Goal: Task Accomplishment & Management: Complete application form

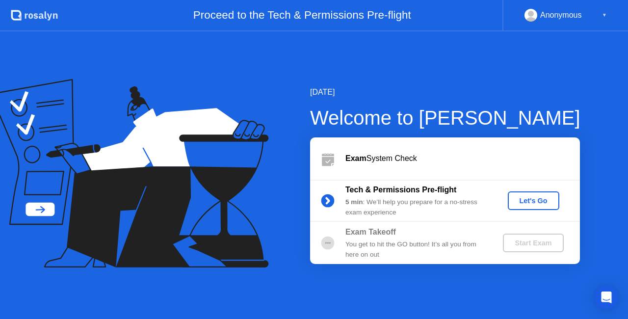
click at [528, 198] on div "Let's Go" at bounding box center [534, 201] width 44 height 8
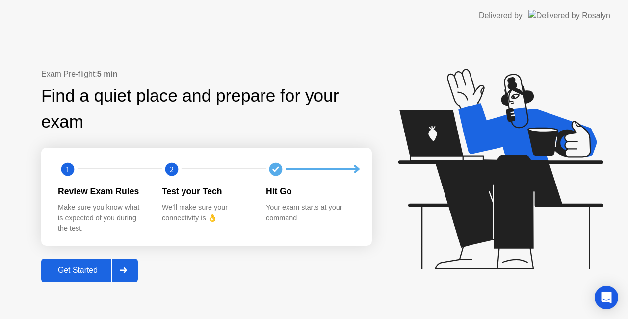
click at [66, 270] on div "Get Started" at bounding box center [77, 270] width 67 height 9
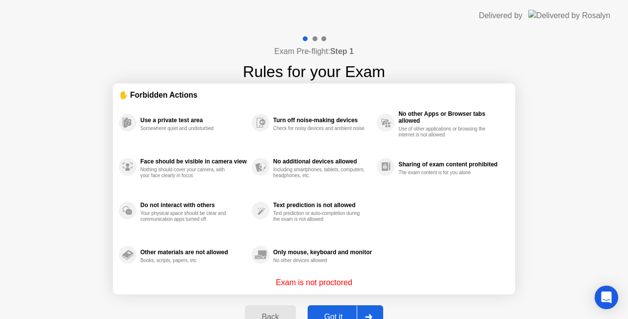
click at [330, 313] on div "Got it" at bounding box center [334, 317] width 46 height 9
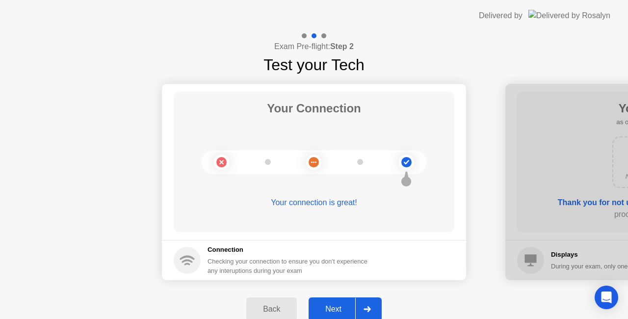
click at [327, 312] on div "Next" at bounding box center [334, 309] width 44 height 9
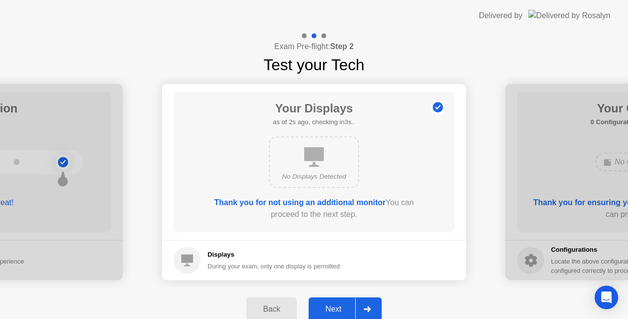
click at [323, 302] on button "Next" at bounding box center [345, 309] width 73 height 24
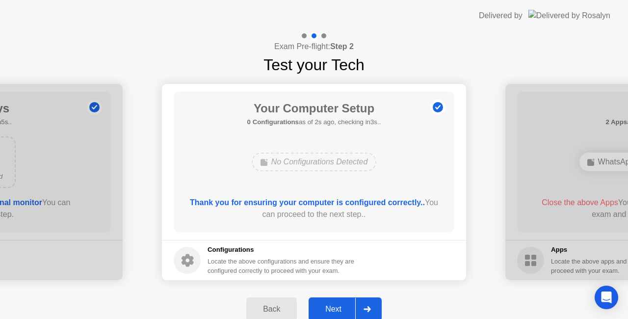
click at [329, 305] on div "Next" at bounding box center [334, 309] width 44 height 9
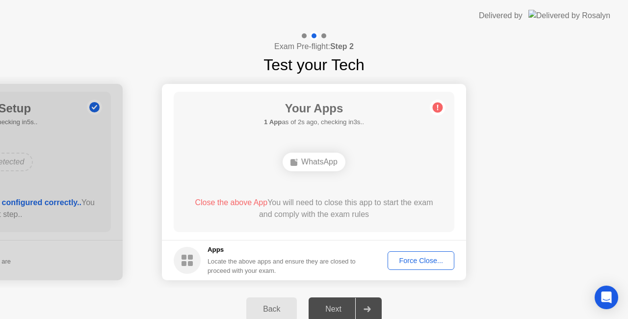
click at [313, 161] on div "WhatsApp" at bounding box center [314, 162] width 63 height 19
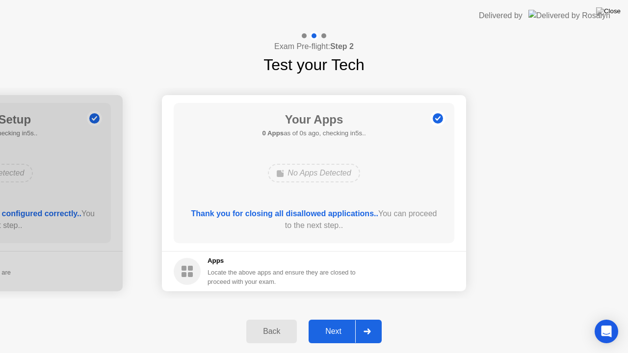
click at [321, 319] on div "Next" at bounding box center [334, 331] width 44 height 9
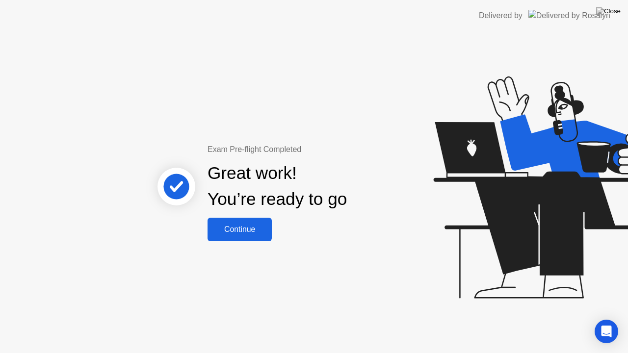
click at [245, 231] on div "Continue" at bounding box center [240, 229] width 58 height 9
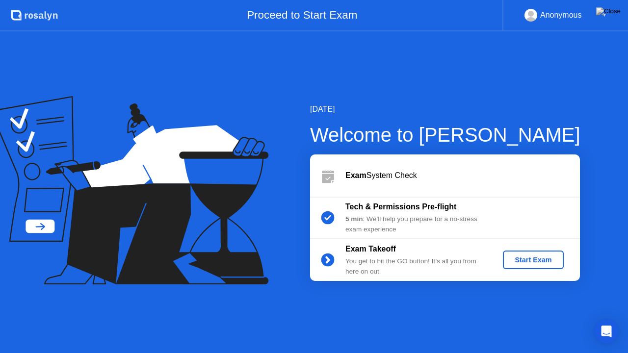
click at [527, 260] on div "Start Exam" at bounding box center [533, 260] width 53 height 8
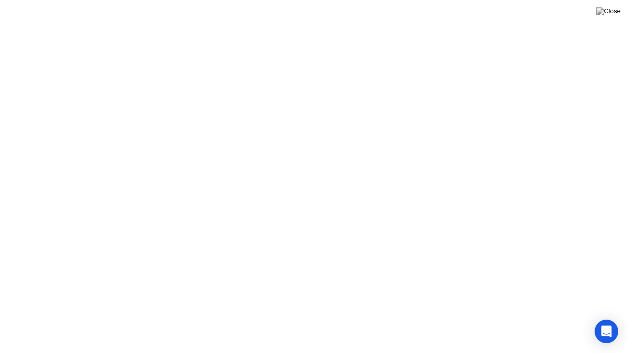
click div
click at [260, 319] on button "Move" at bounding box center [256, 338] width 26 height 26
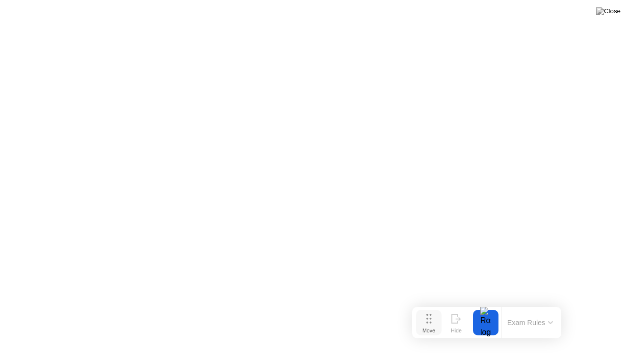
drag, startPoint x: 259, startPoint y: 338, endPoint x: 436, endPoint y: 326, distance: 177.6
click at [432, 319] on icon at bounding box center [428, 319] width 5 height 10
click at [549, 319] on button "Exam Rules" at bounding box center [534, 325] width 52 height 9
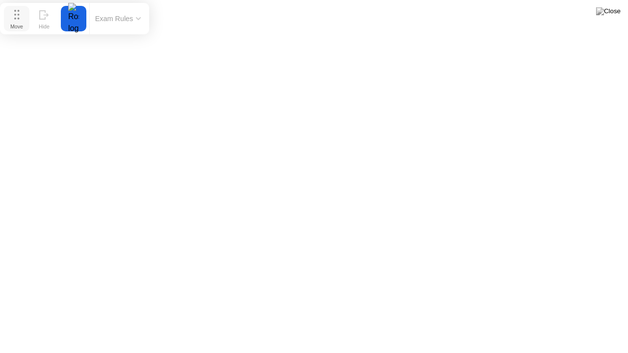
drag, startPoint x: 427, startPoint y: 323, endPoint x: 9, endPoint y: 15, distance: 519.4
click at [6, 16] on button "Move" at bounding box center [17, 19] width 26 height 26
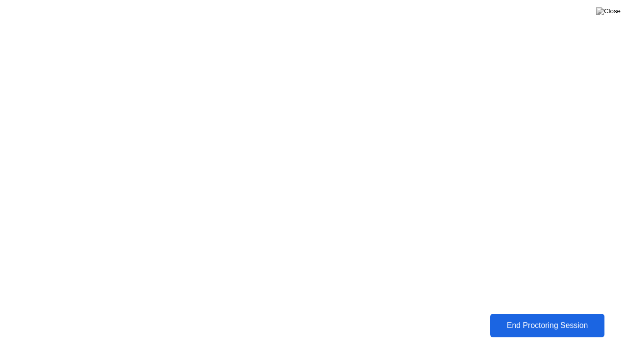
click at [513, 319] on div "End Proctoring Session" at bounding box center [547, 325] width 109 height 9
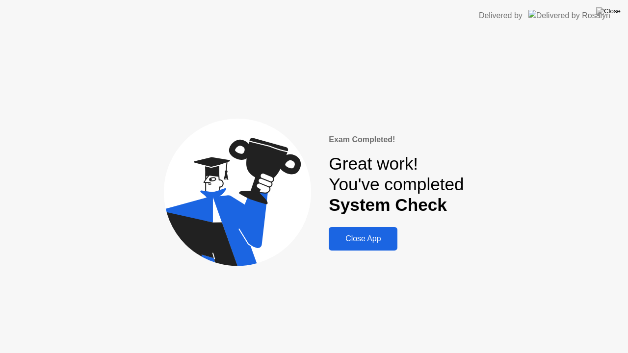
click at [356, 241] on div "Close App" at bounding box center [363, 239] width 63 height 9
